Goal: Information Seeking & Learning: Compare options

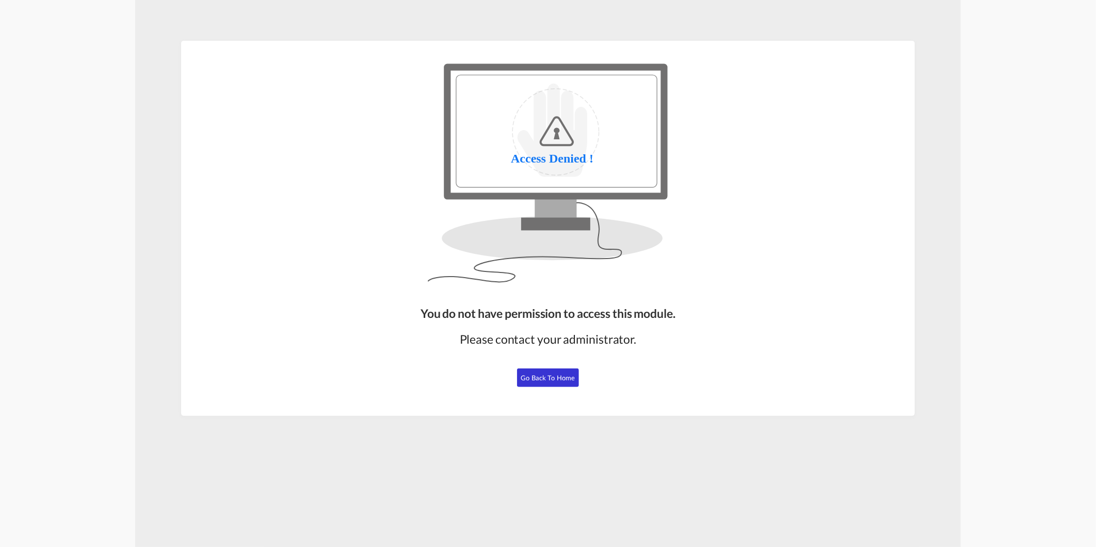
drag, startPoint x: 550, startPoint y: 378, endPoint x: 526, endPoint y: 388, distance: 25.2
click at [550, 378] on span "Go Back to Home" at bounding box center [548, 378] width 54 height 8
